Goal: Transaction & Acquisition: Purchase product/service

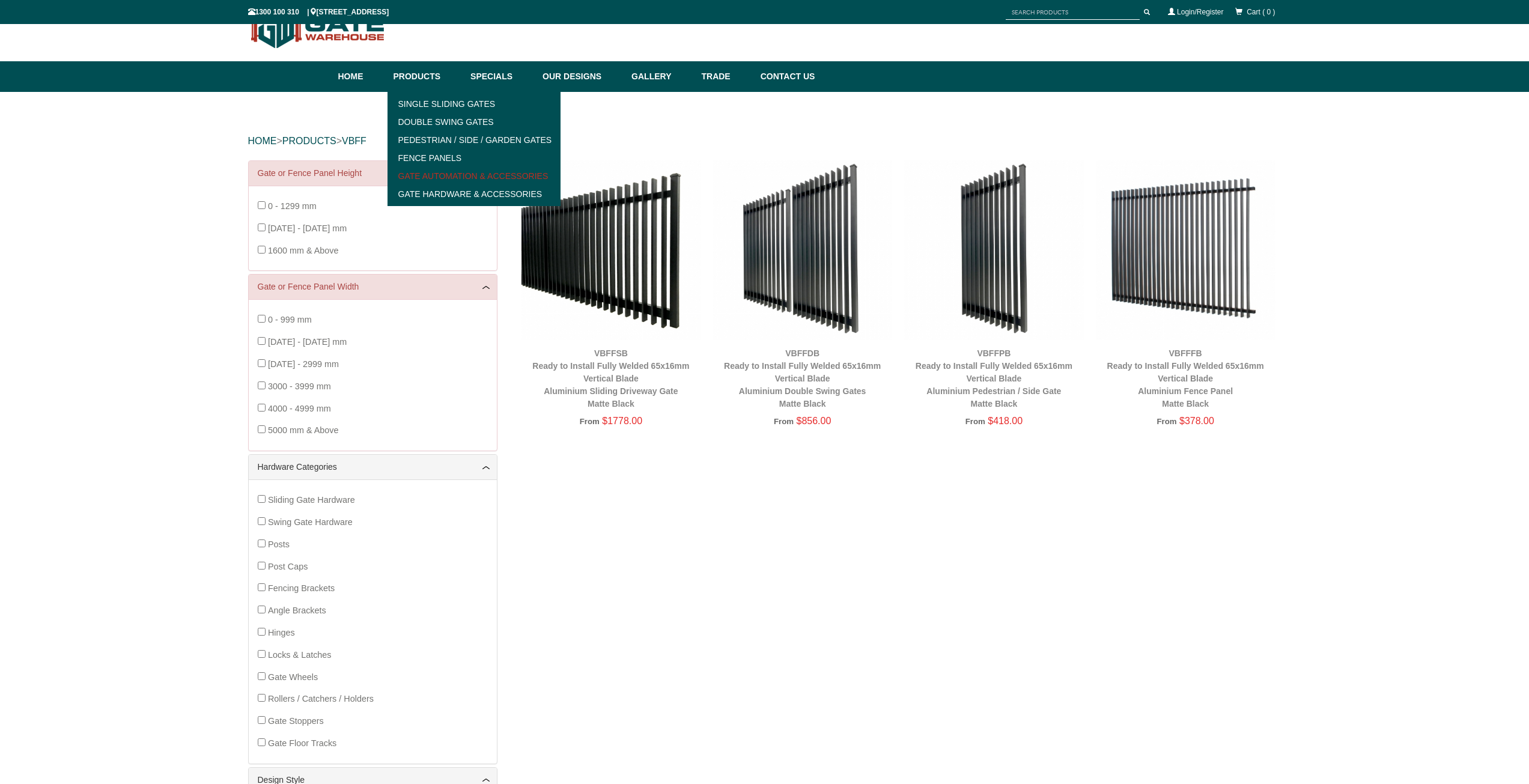
click at [520, 177] on link "Gate Automation & Accessories" at bounding box center [474, 176] width 167 height 18
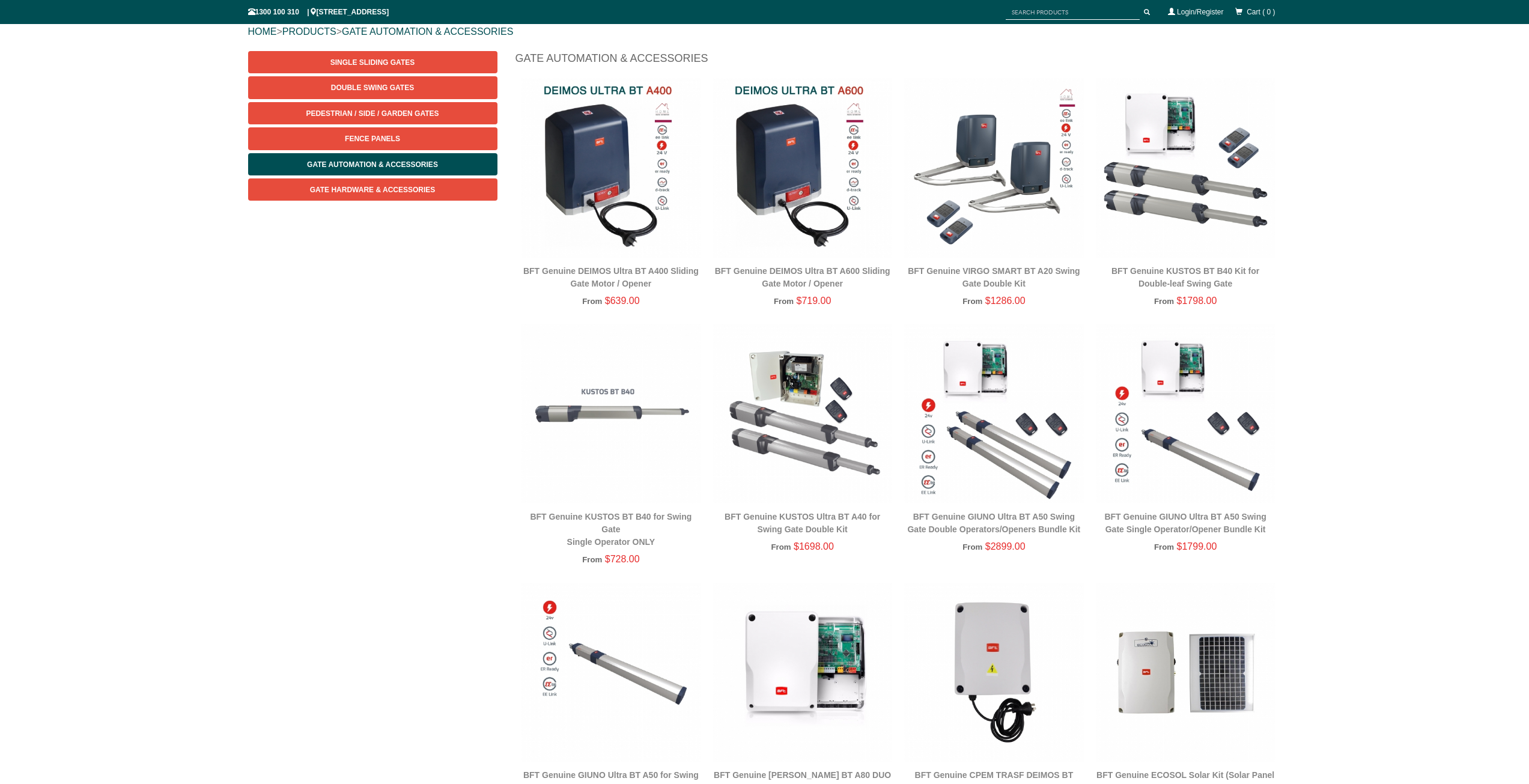
scroll to position [150, 0]
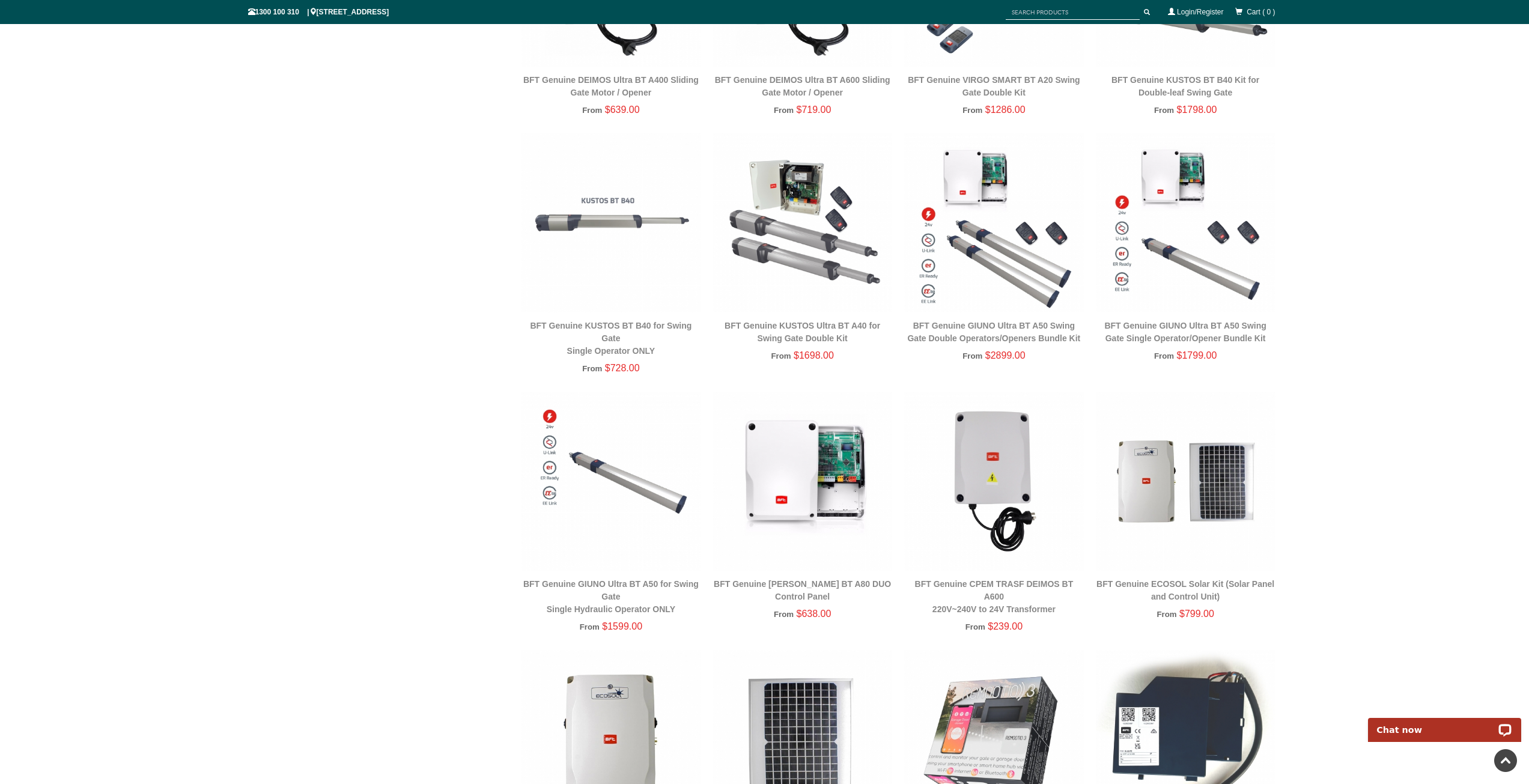
scroll to position [270, 0]
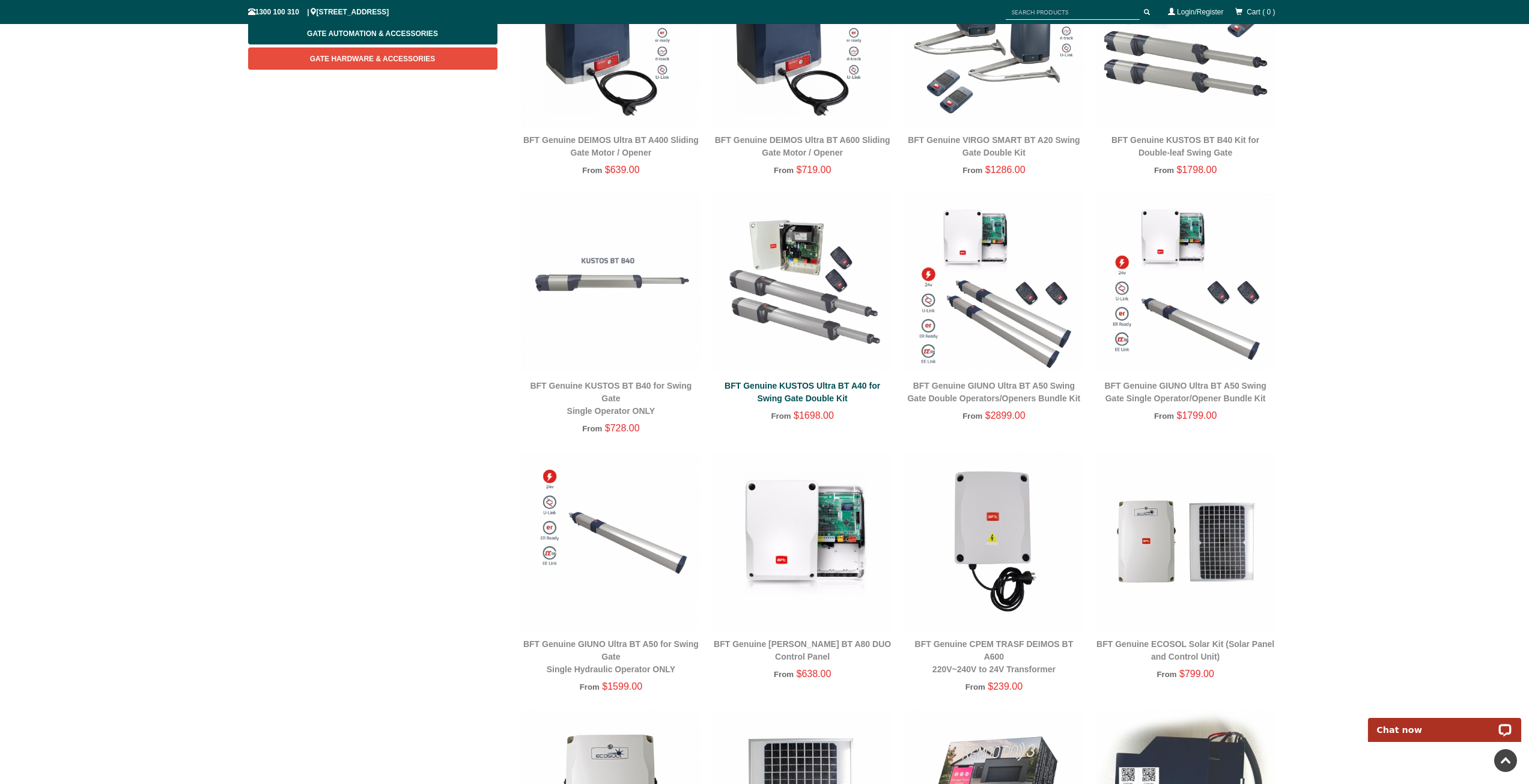
click at [808, 389] on link "BFT Genuine KUSTOS Ultra BT A40 for Swing Gate Double Kit" at bounding box center [803, 392] width 156 height 23
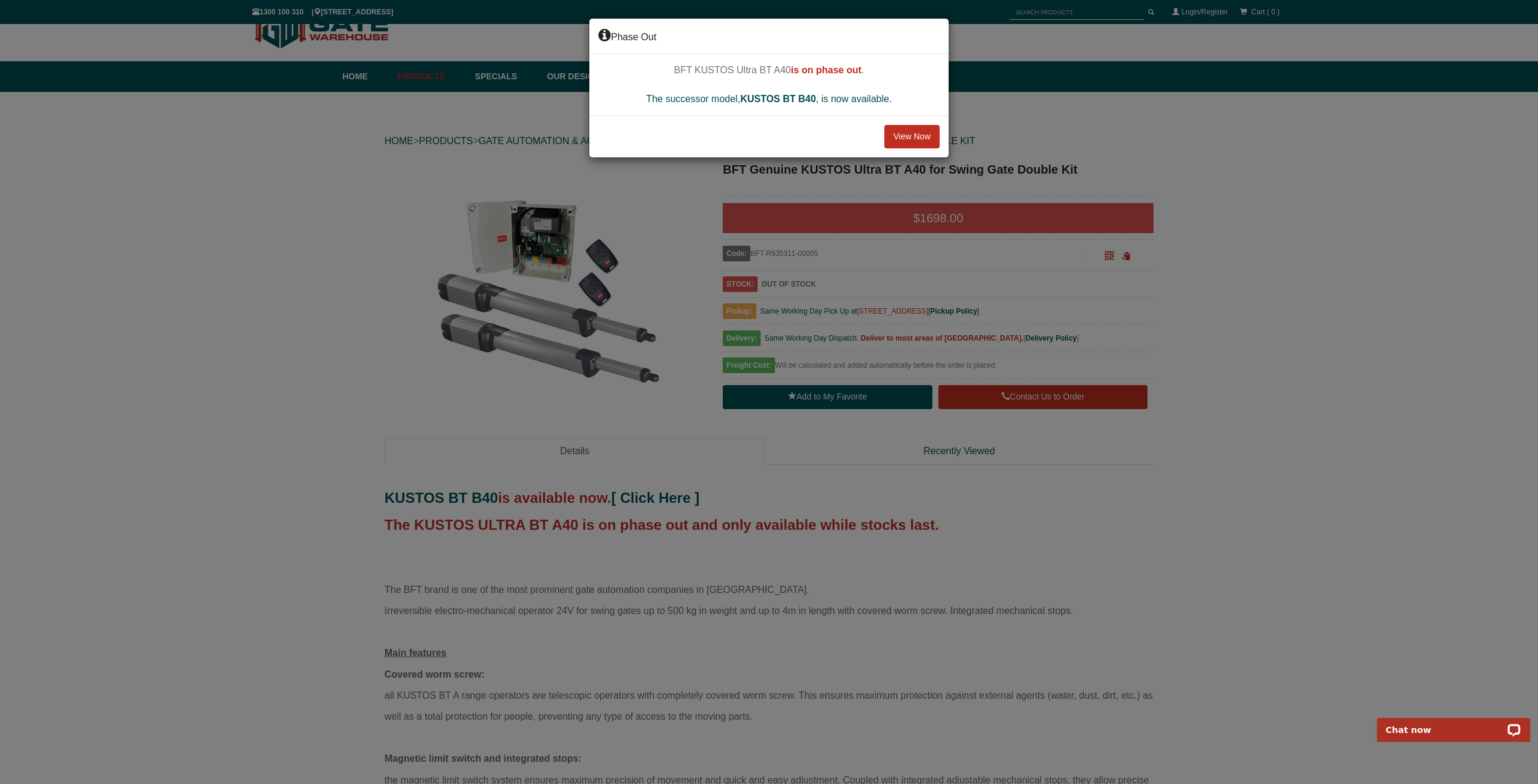
click at [904, 141] on button "View Now" at bounding box center [911, 137] width 55 height 24
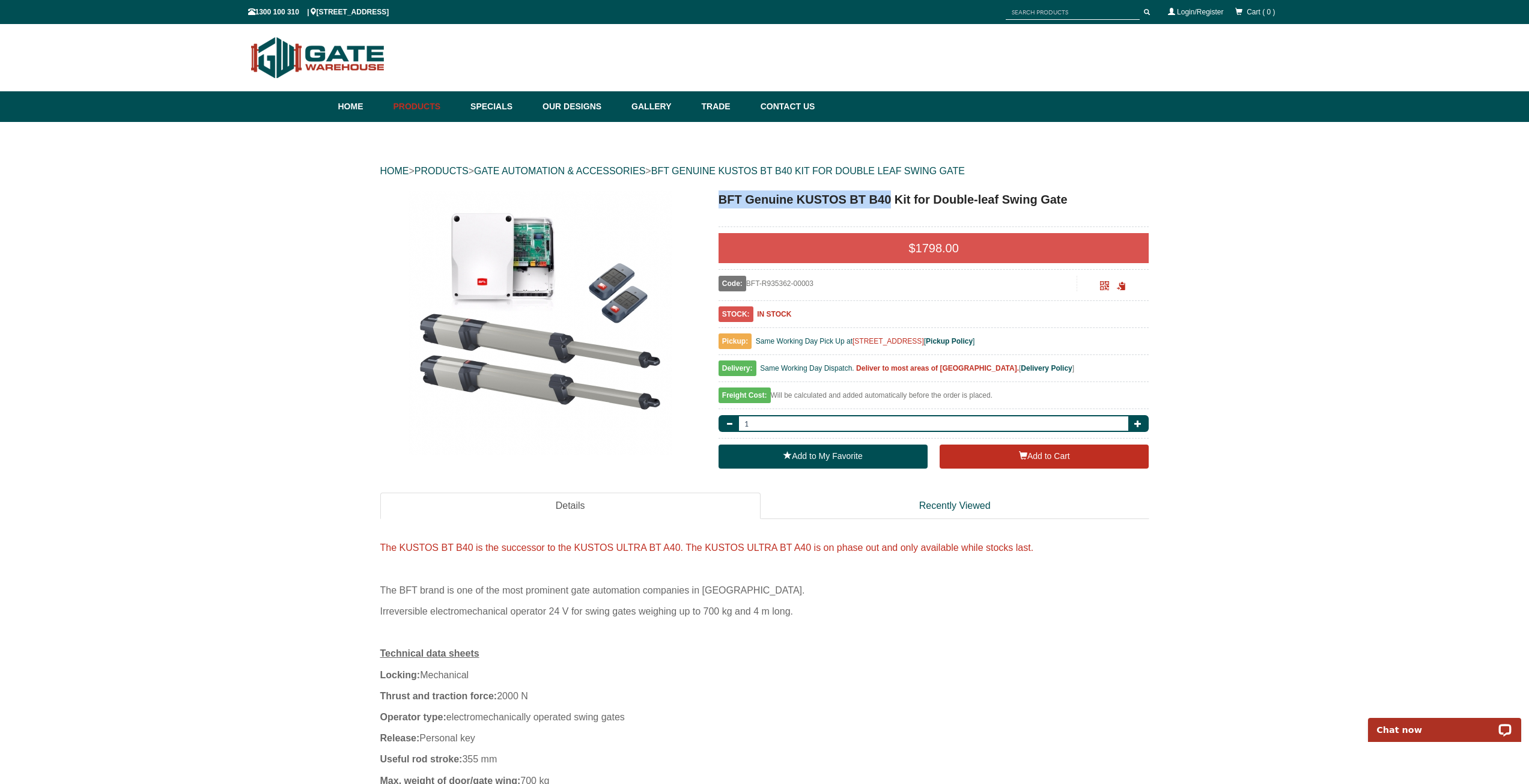
drag, startPoint x: 719, startPoint y: 200, endPoint x: 892, endPoint y: 199, distance: 173.0
click at [892, 199] on h1 "BFT Genuine KUSTOS BT B40 Kit for Double-leaf Swing Gate" at bounding box center [934, 199] width 430 height 18
copy h1 "BFT Genuine KUSTOS BT B40"
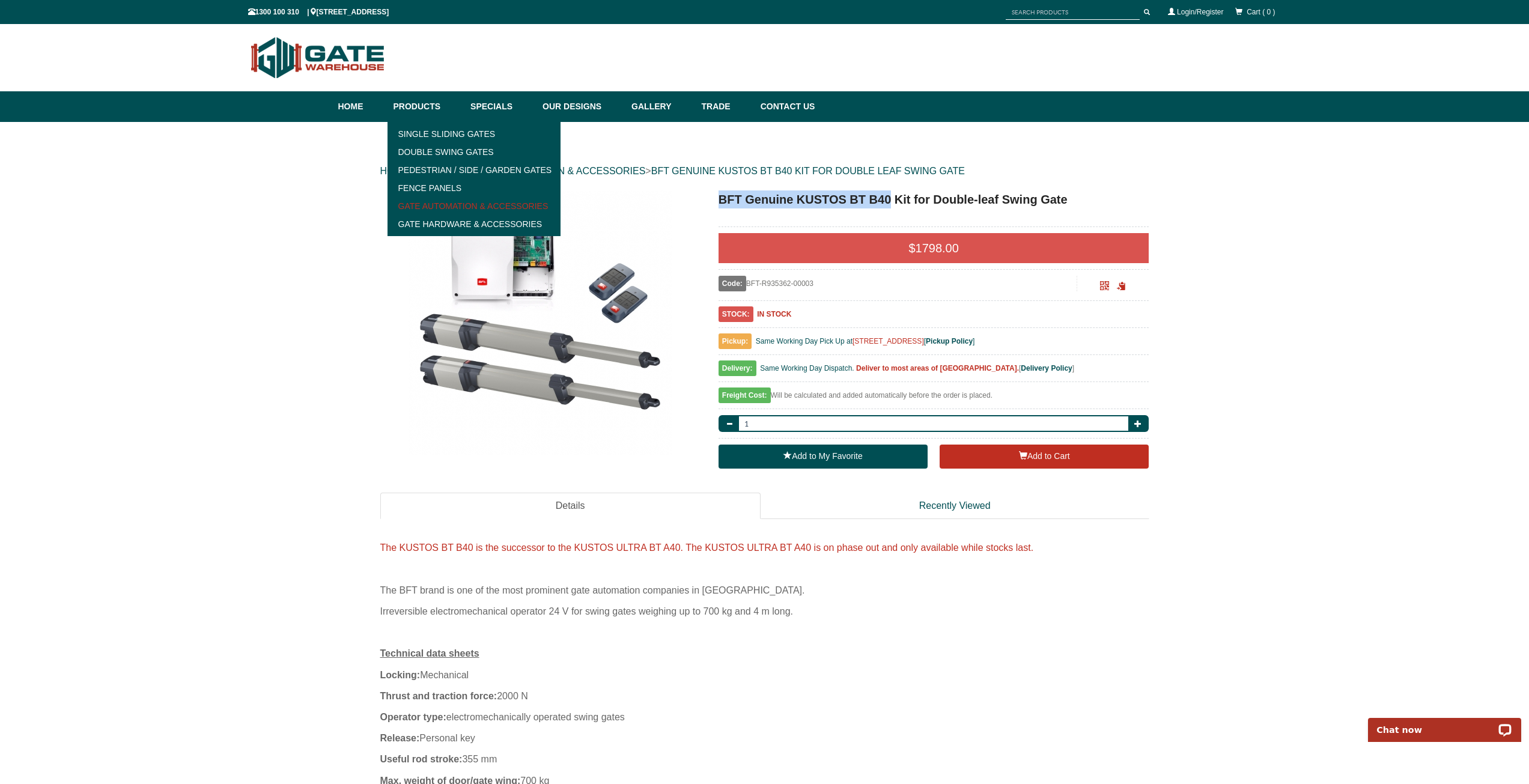
click at [445, 201] on link "Gate Automation & Accessories" at bounding box center [474, 206] width 167 height 18
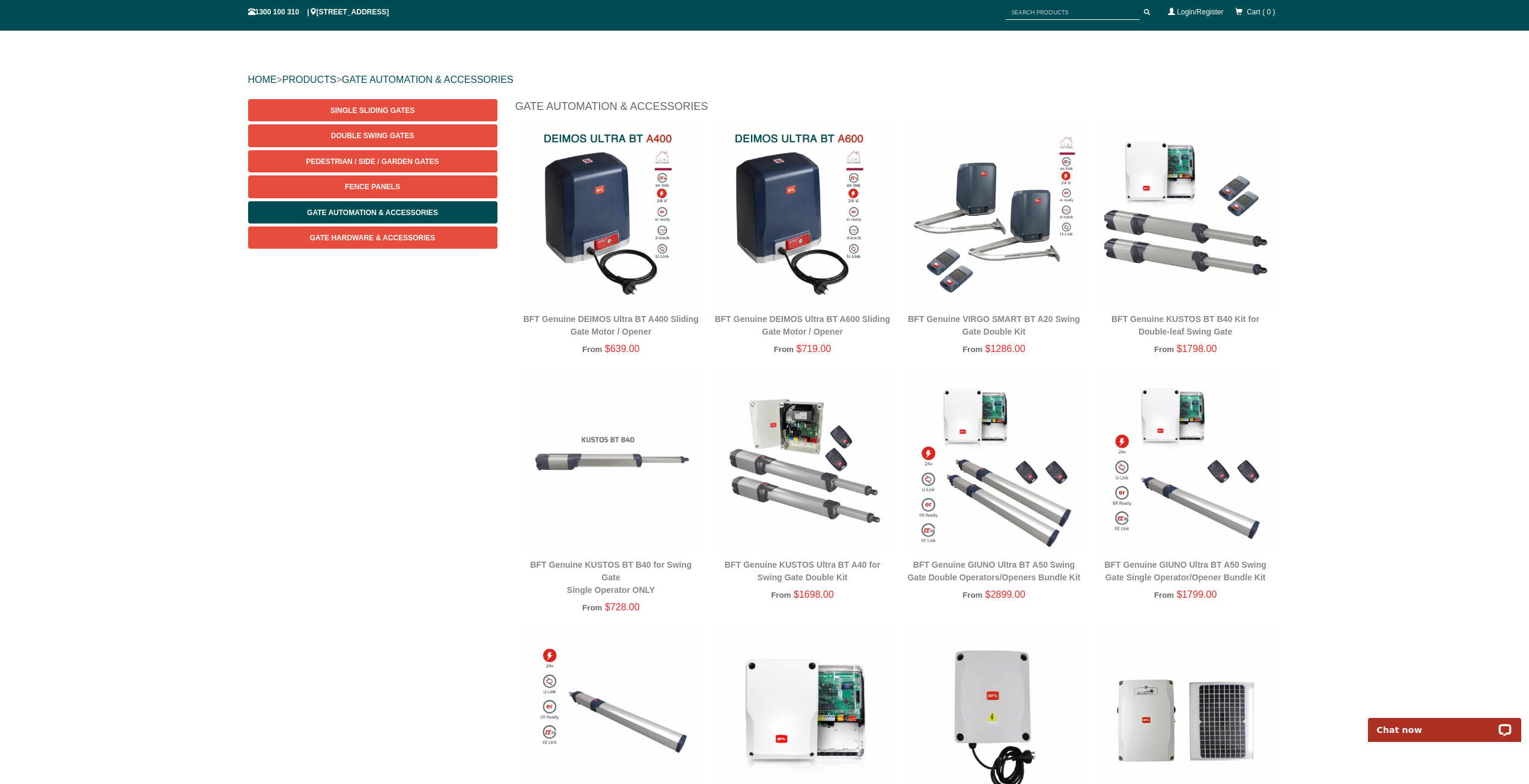
scroll to position [87, 0]
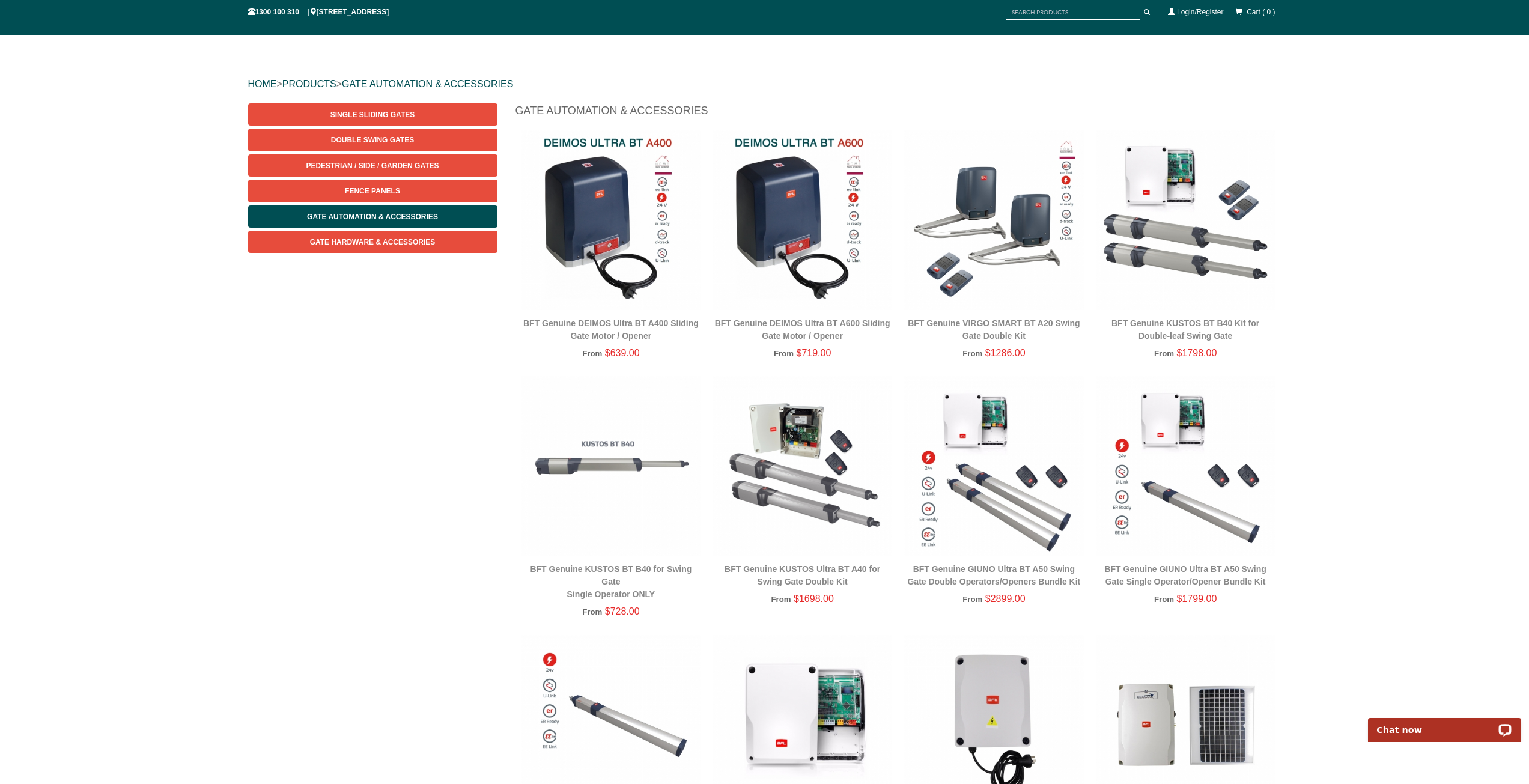
click at [1245, 477] on img at bounding box center [1185, 465] width 180 height 180
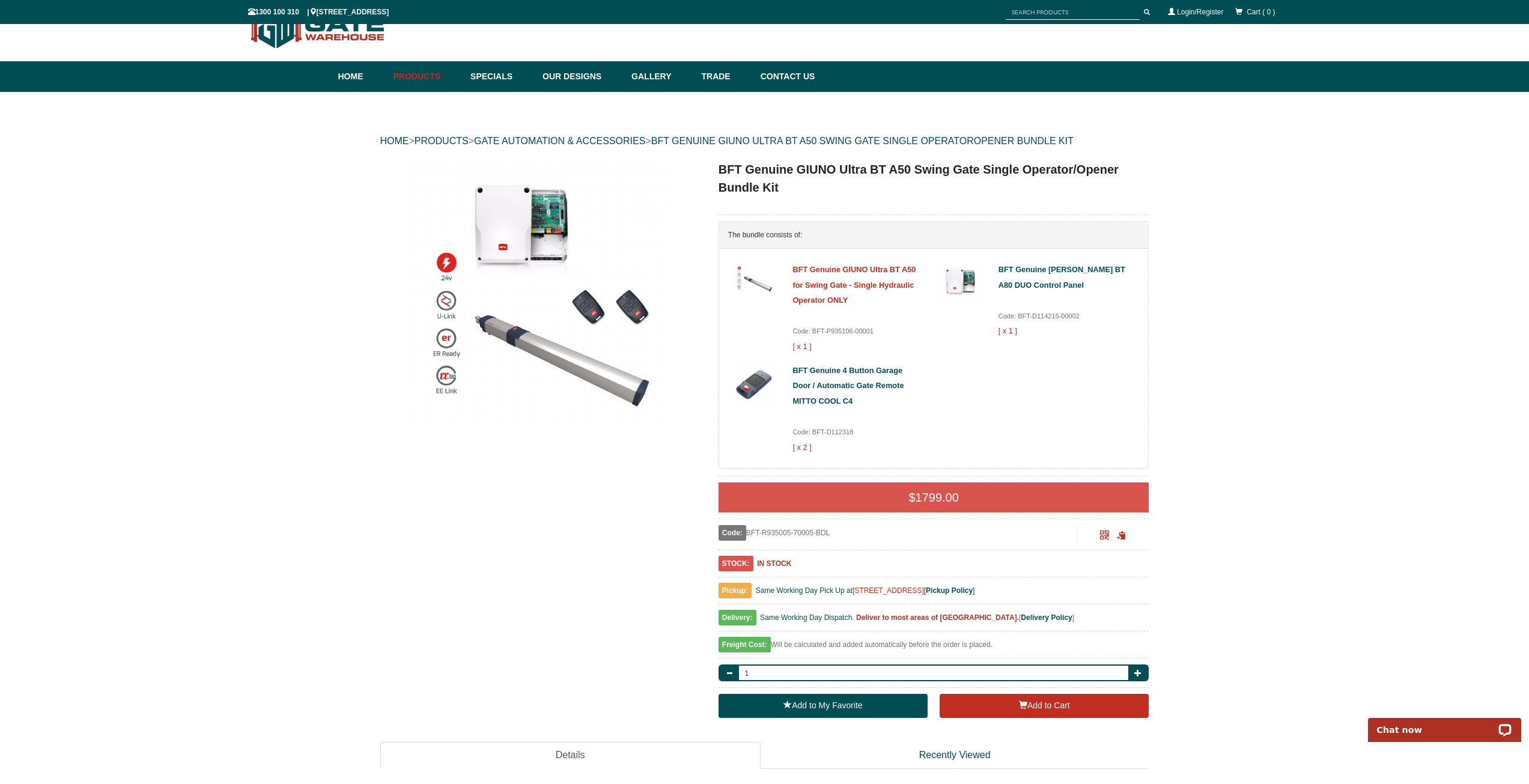
click at [875, 281] on link "BFT Genuine GIUNO Ultra BT A50 for Swing Gate - Single Hydraulic Operator ONLY" at bounding box center [854, 285] width 123 height 40
click at [1032, 272] on link "BFT Genuine [PERSON_NAME] BT A80 DUO Control Panel" at bounding box center [1062, 277] width 127 height 25
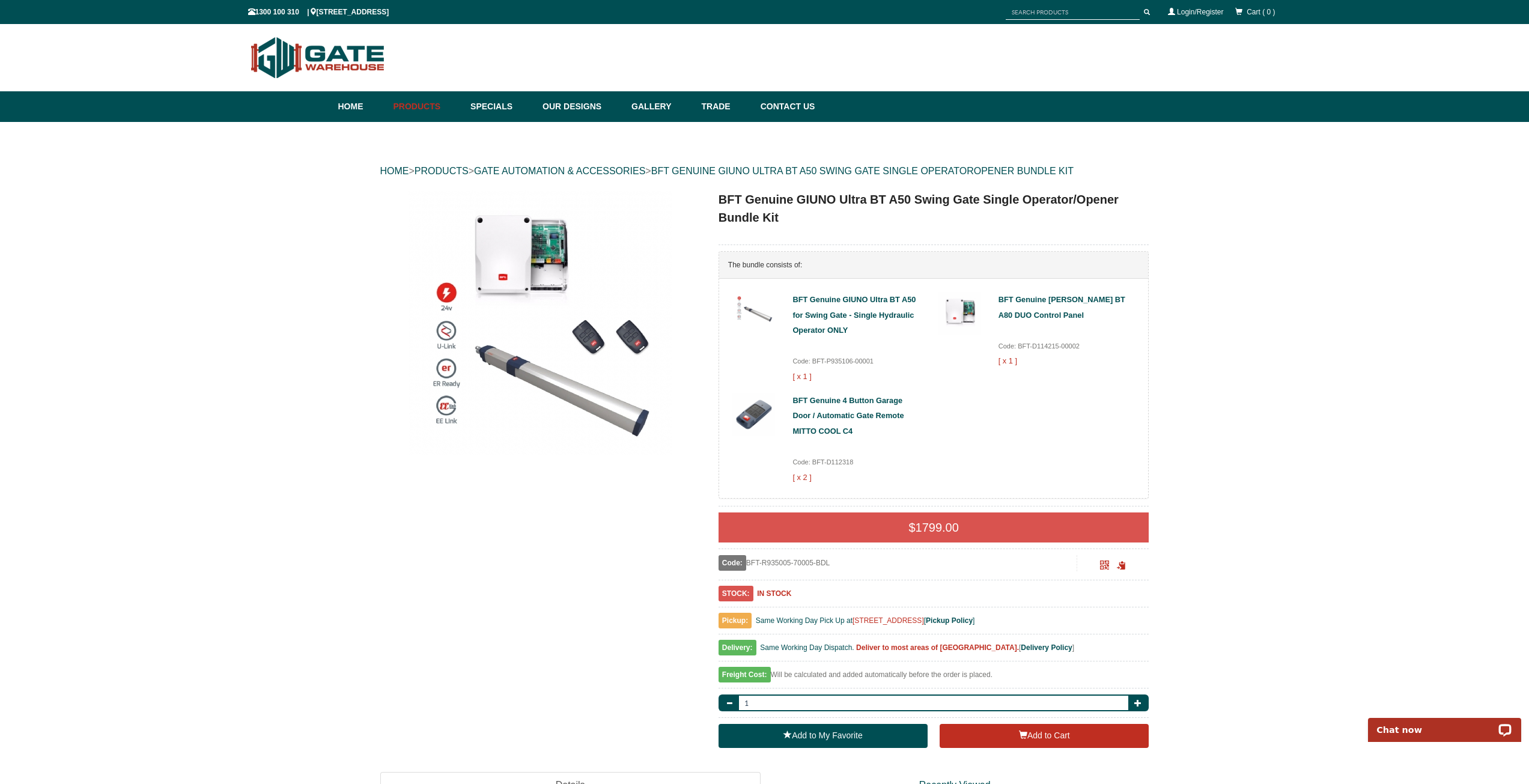
scroll to position [60, 0]
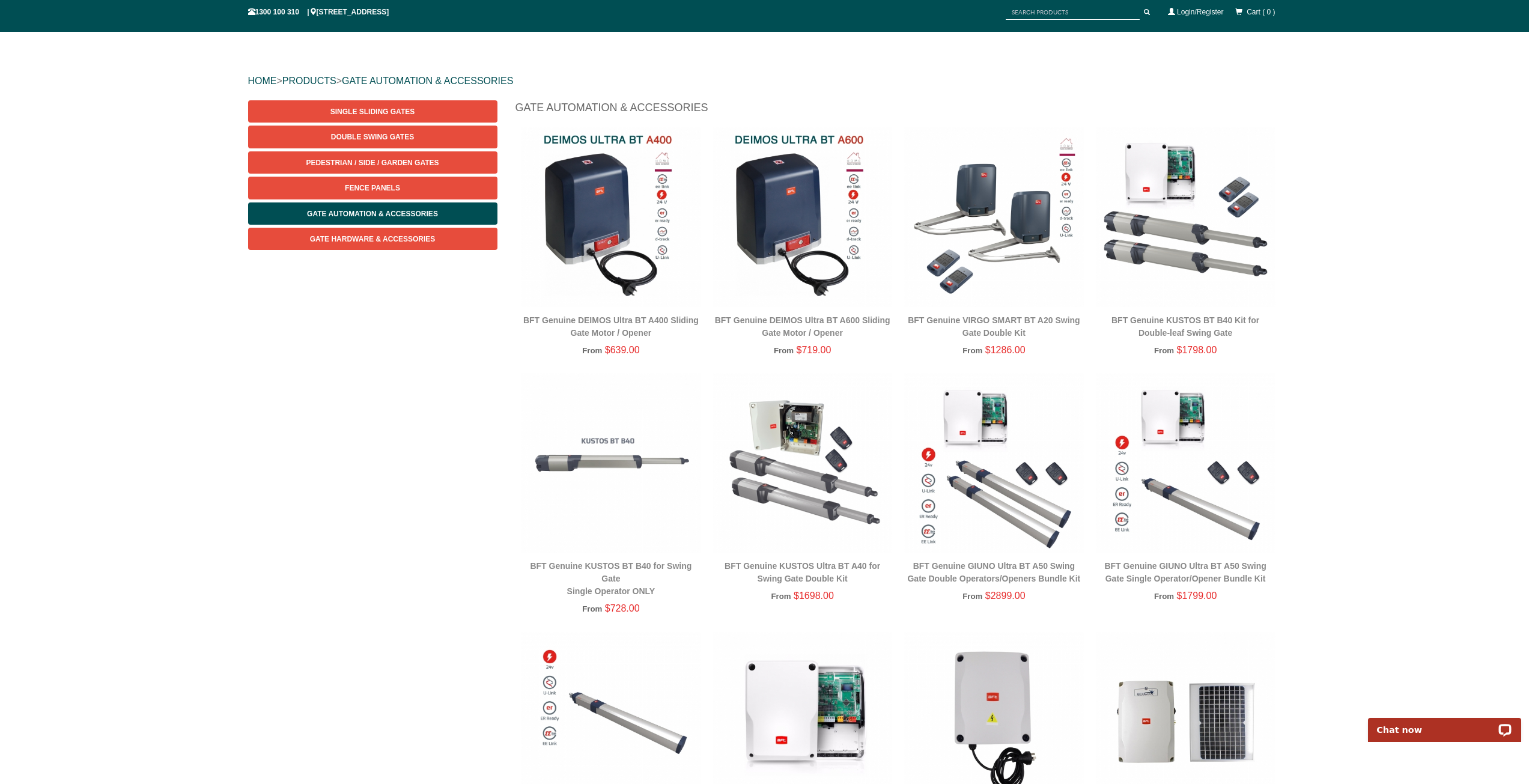
click at [794, 206] on img at bounding box center [802, 216] width 180 height 180
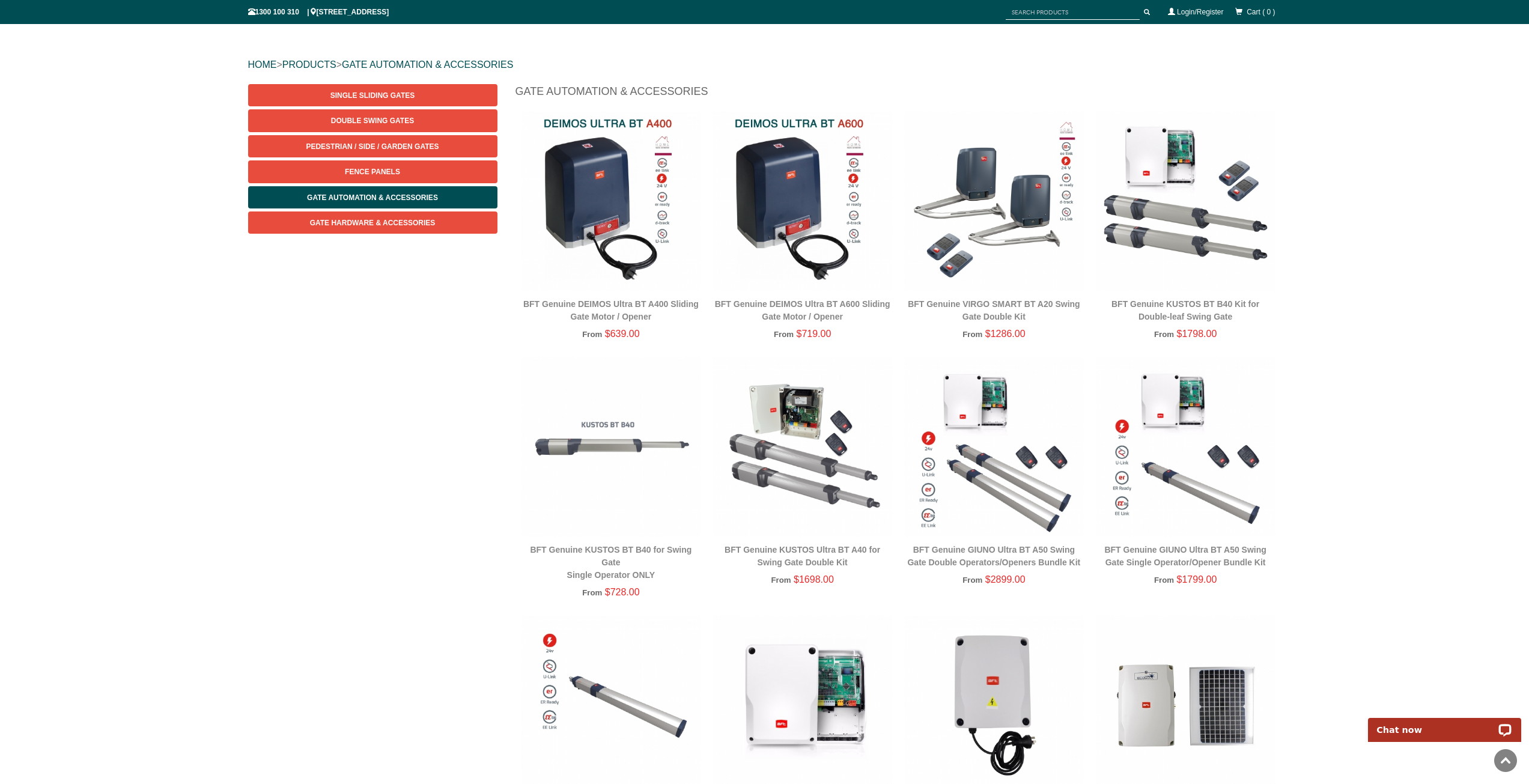
scroll to position [30, 0]
